Goal: Find specific page/section: Find specific page/section

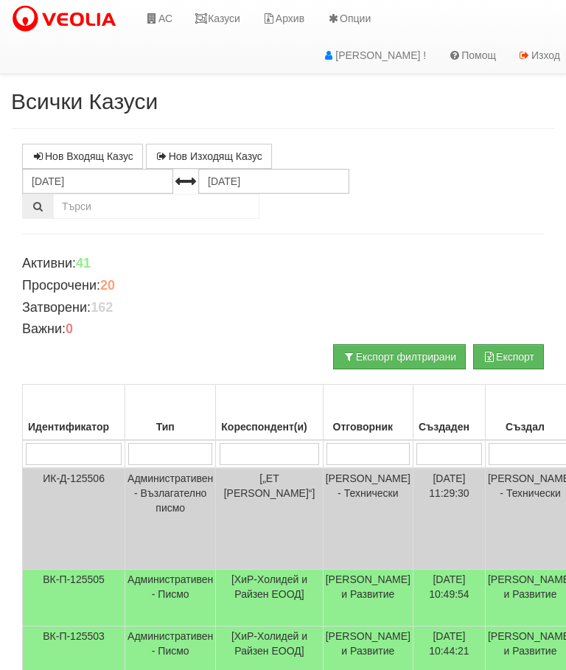
click at [225, 15] on link "Казуси" at bounding box center [217, 18] width 68 height 37
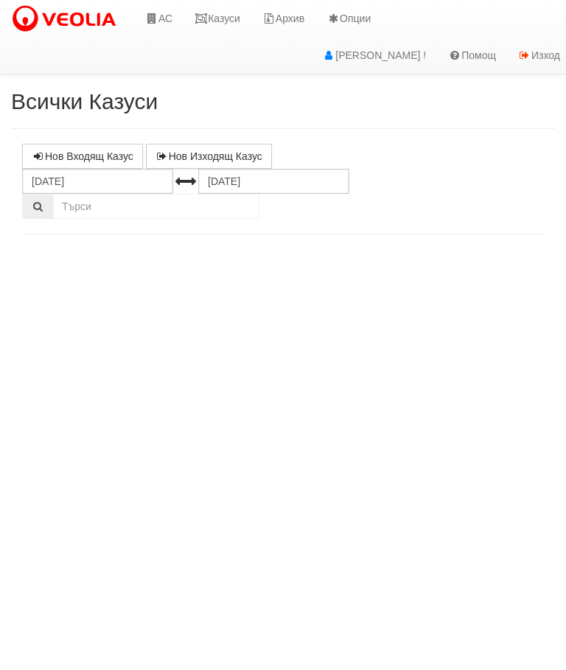
select select "10"
select select "1"
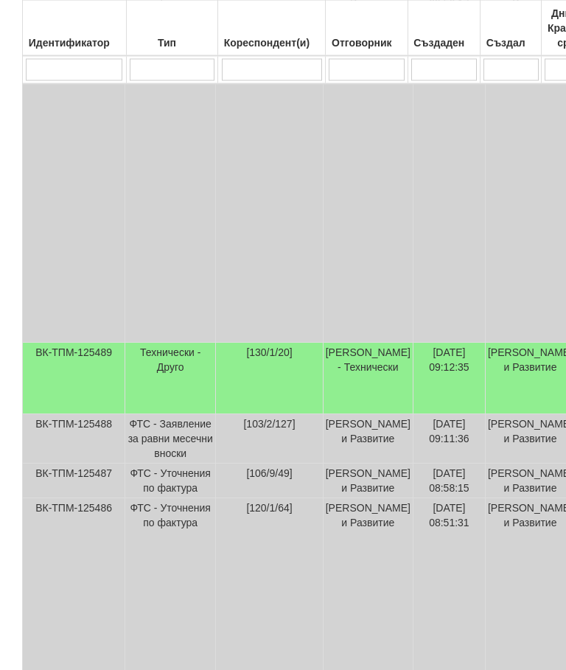
scroll to position [719, 0]
click at [165, 404] on td "Технически - Друго" at bounding box center [170, 378] width 91 height 71
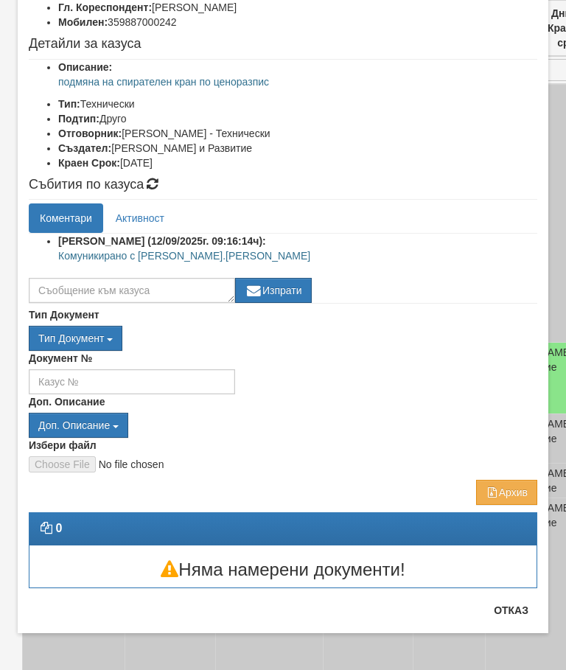
scroll to position [138, 0]
click at [519, 610] on button "Отказ" at bounding box center [511, 610] width 52 height 24
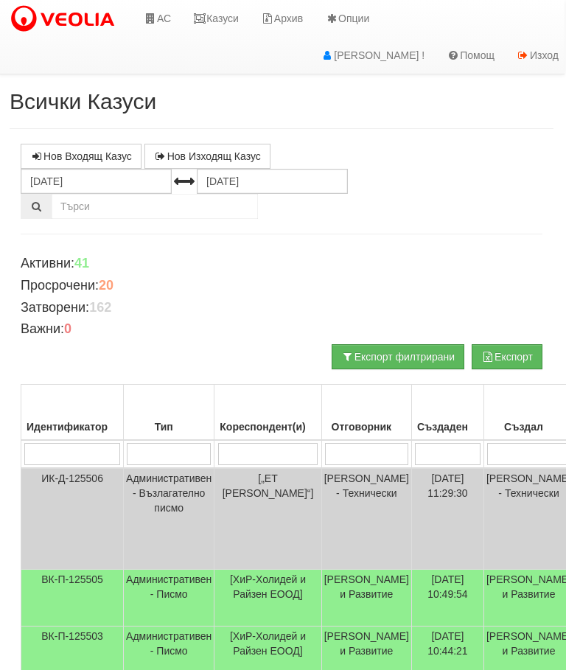
scroll to position [0, 0]
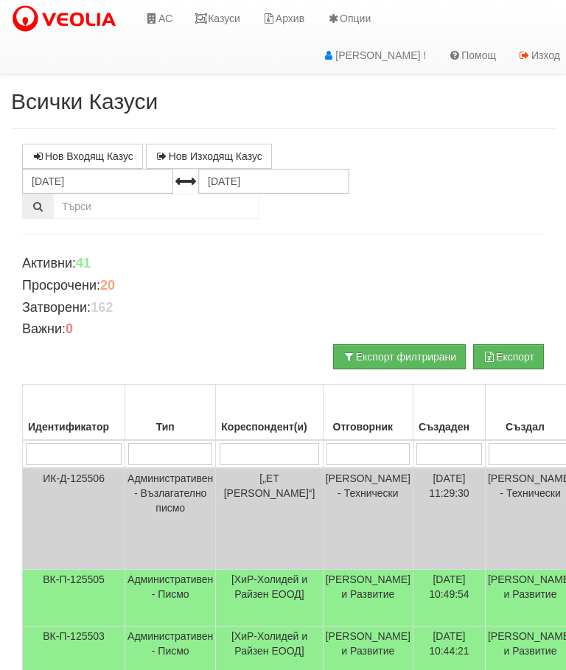
click at [223, 4] on link "Казуси" at bounding box center [217, 18] width 68 height 37
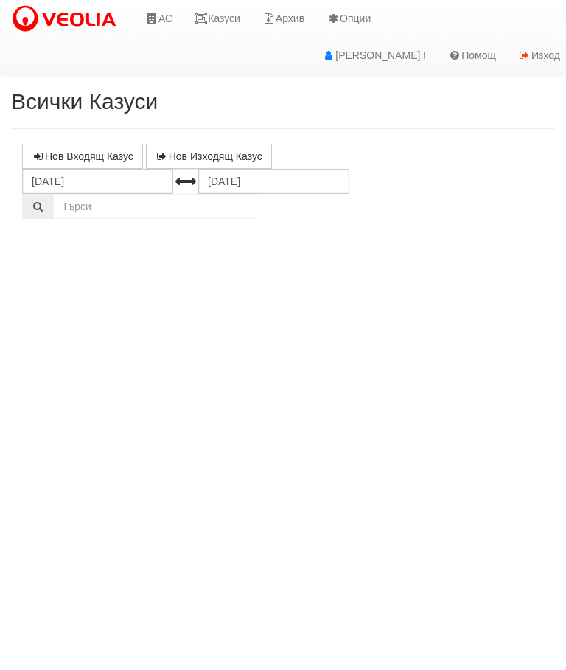
select select "10"
select select "1"
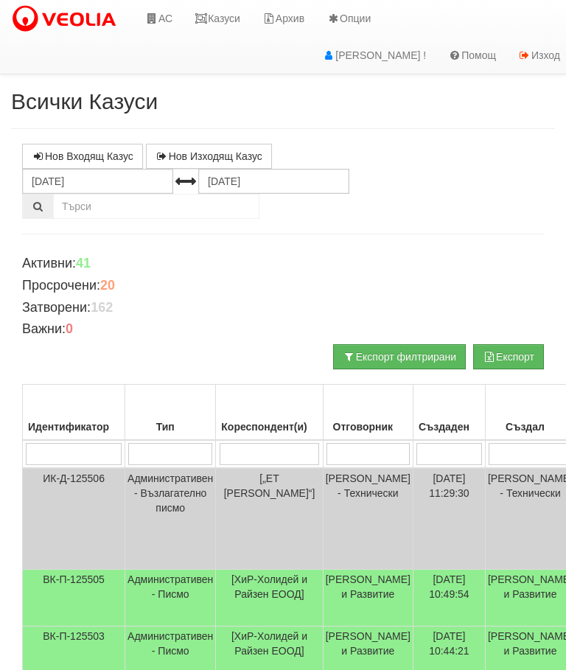
click at [298, 451] on input "search" at bounding box center [270, 454] width 100 height 22
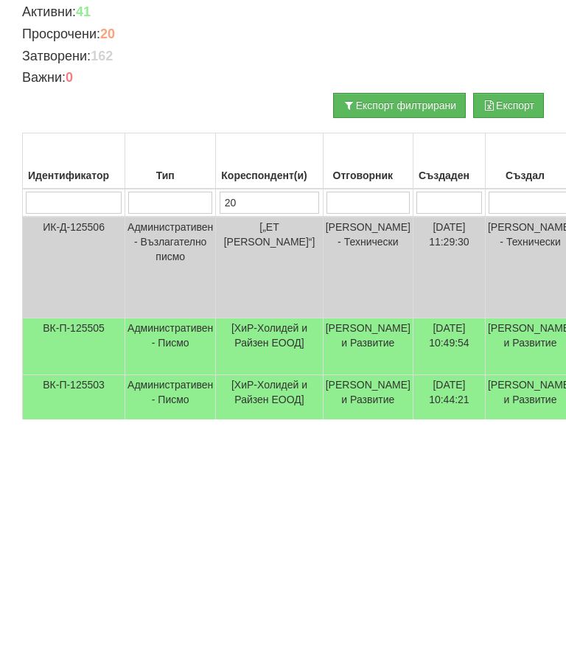
type input "201"
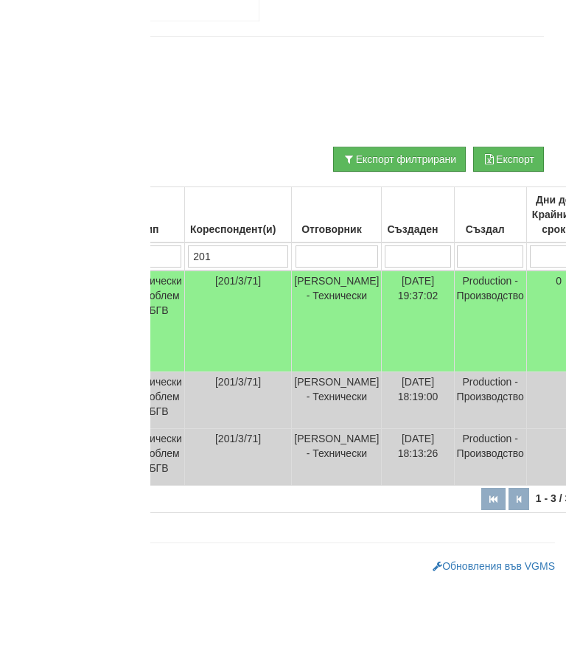
scroll to position [110, 0]
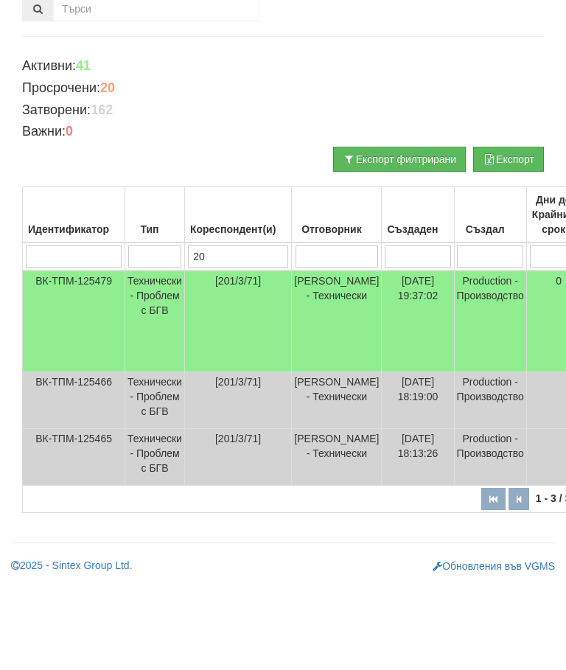
type input "2"
